Goal: Task Accomplishment & Management: Manage account settings

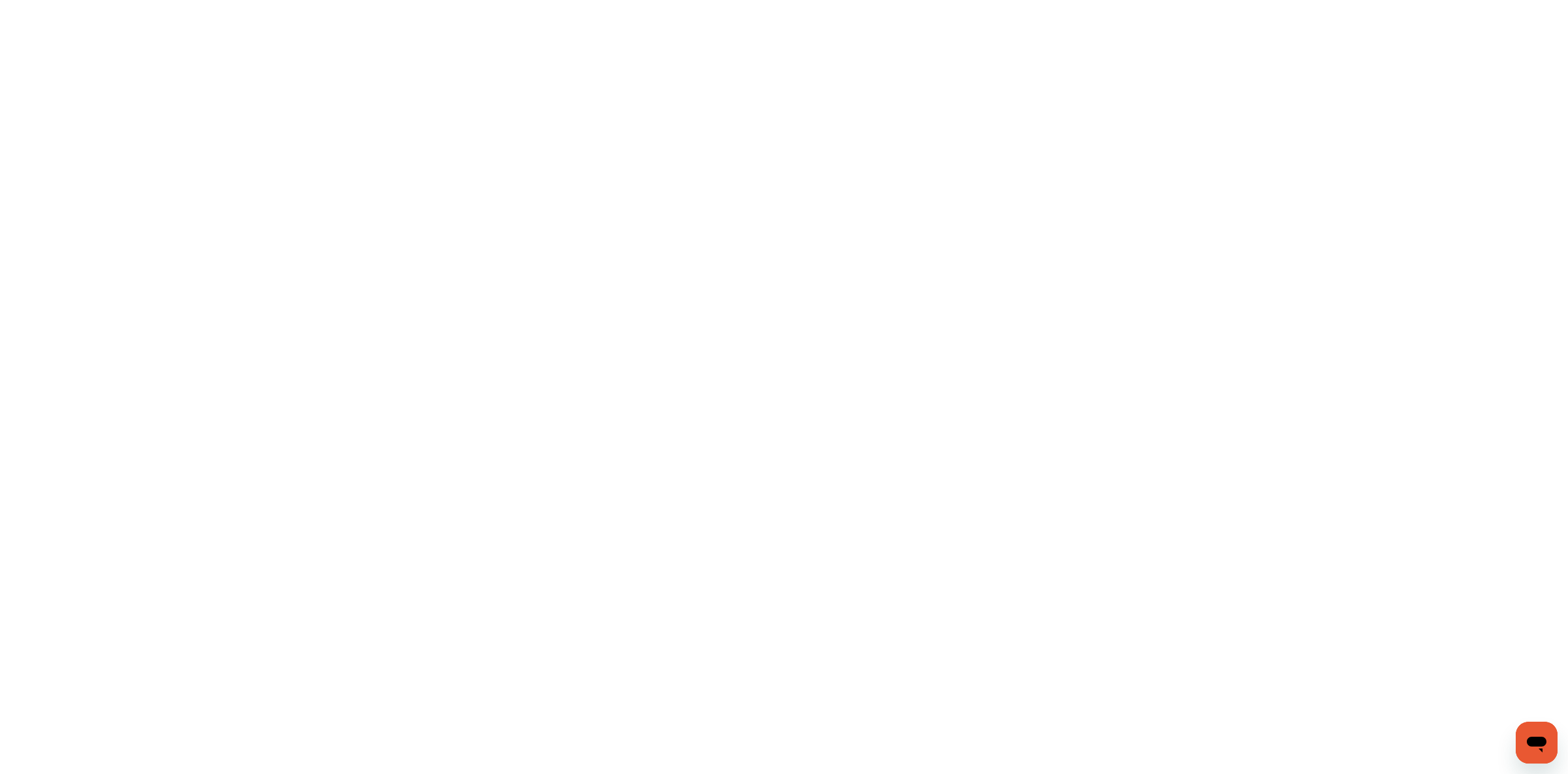
click at [411, 0] on html at bounding box center [784, 387] width 1568 height 774
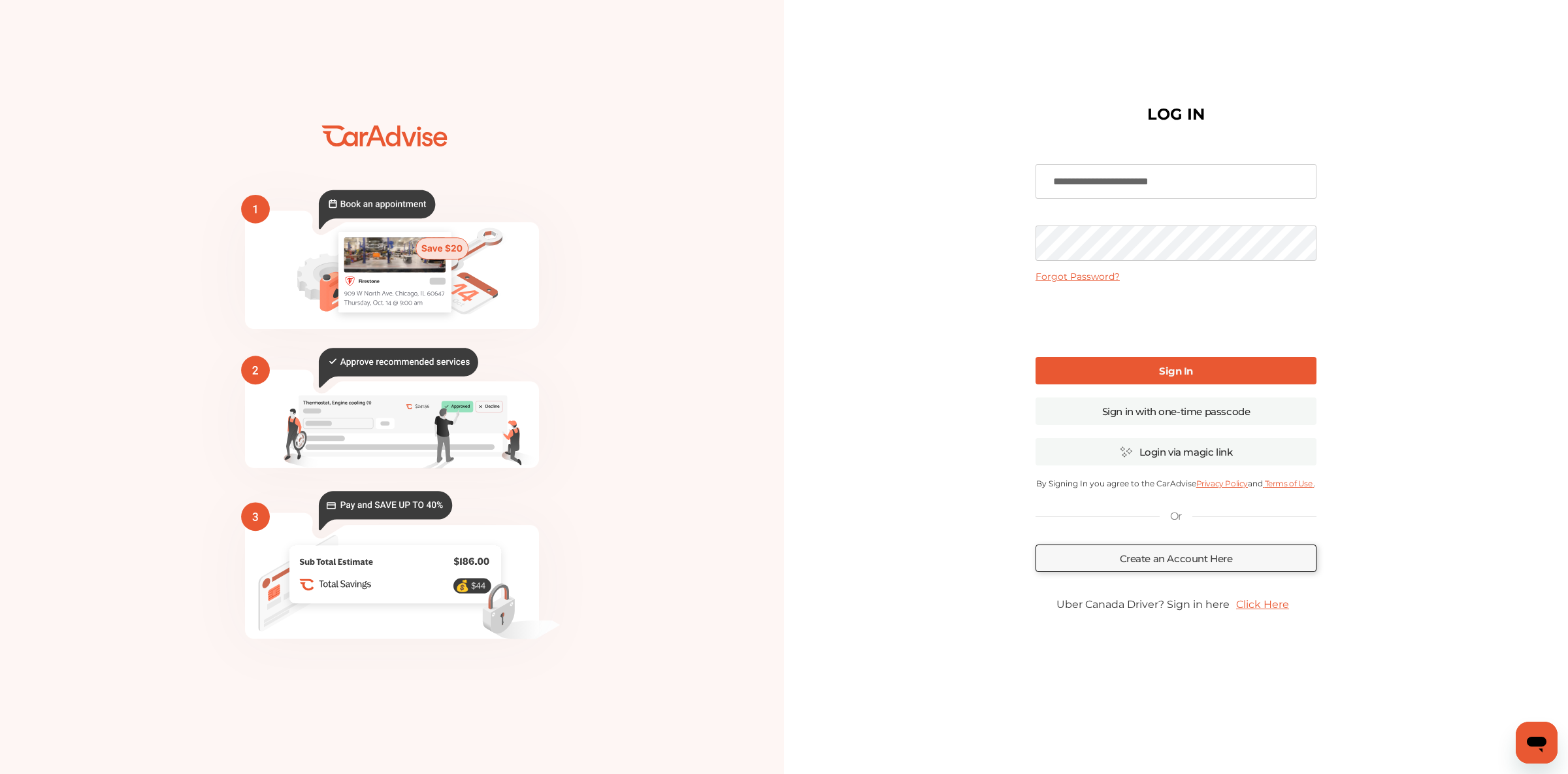
type input "**********"
click at [1147, 383] on link "Sign In" at bounding box center [1175, 371] width 281 height 28
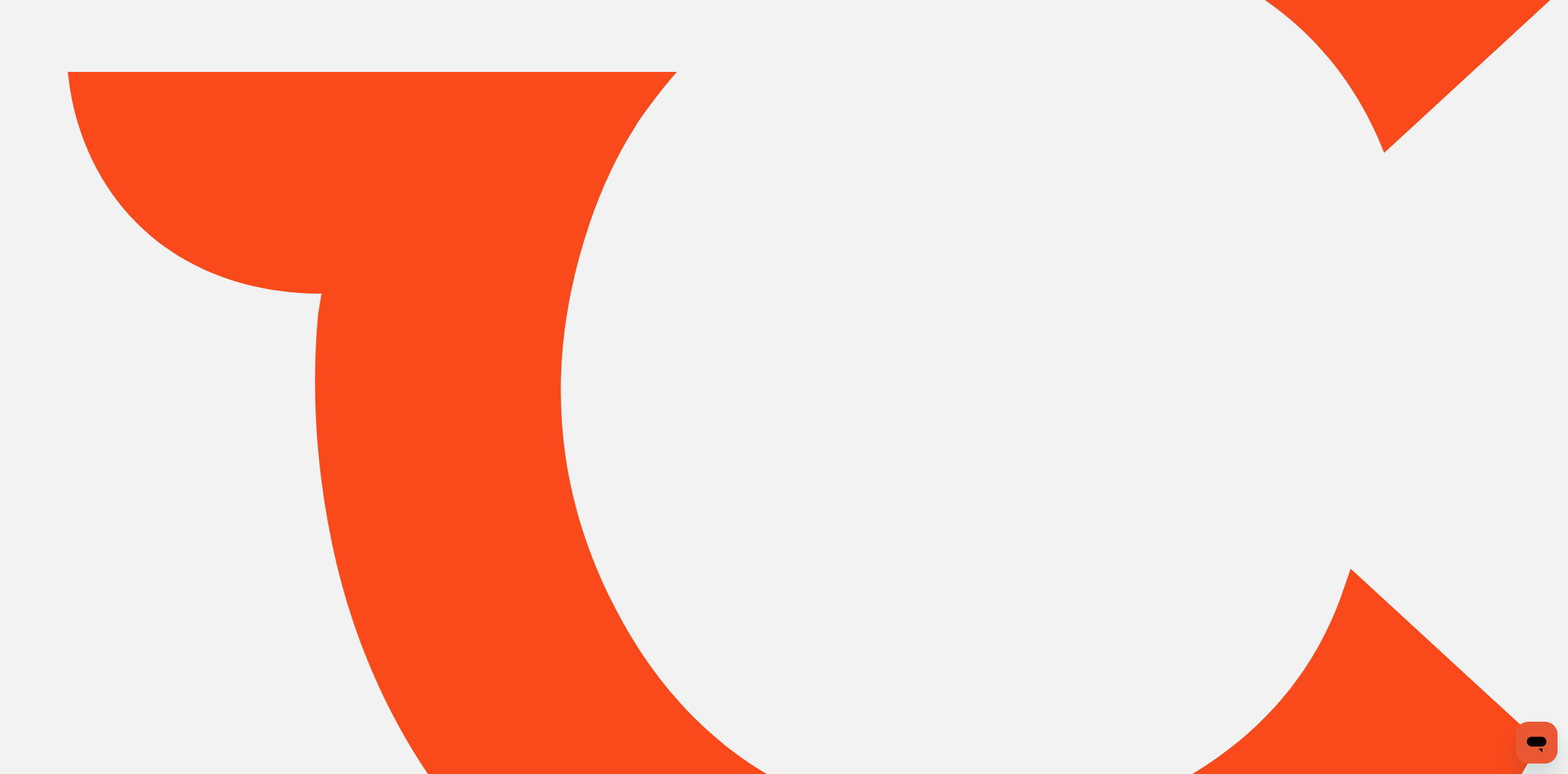
type input "*****"
